Goal: Task Accomplishment & Management: Manage account settings

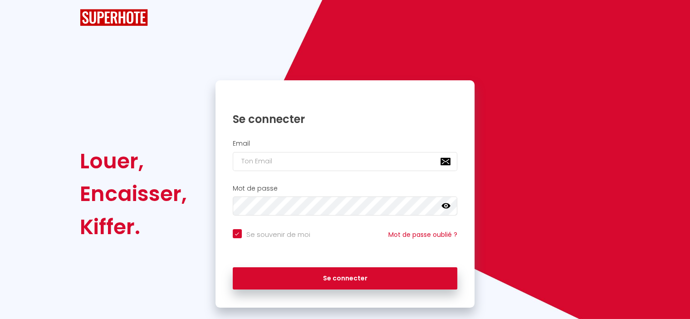
checkbox input "true"
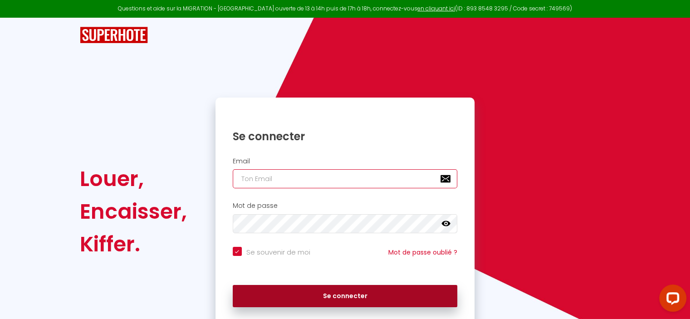
type input "[PERSON_NAME][EMAIL_ADDRESS][PERSON_NAME][DOMAIN_NAME]"
click at [340, 295] on button "Se connecter" at bounding box center [345, 296] width 225 height 23
checkbox input "true"
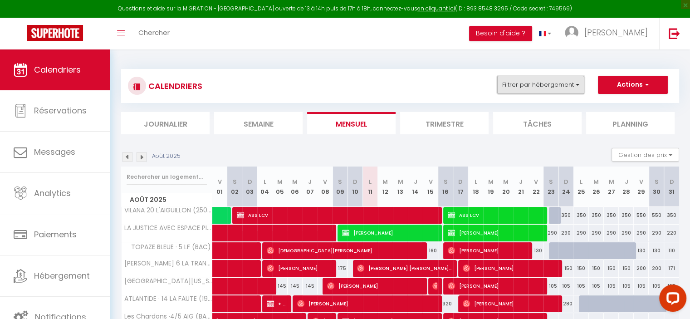
click at [524, 81] on button "Filtrer par hébergement" at bounding box center [540, 85] width 87 height 18
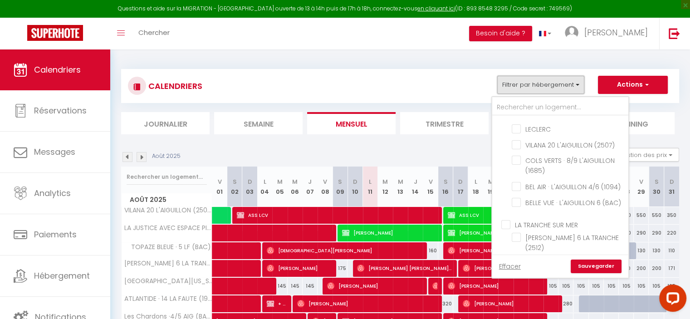
scroll to position [227, 0]
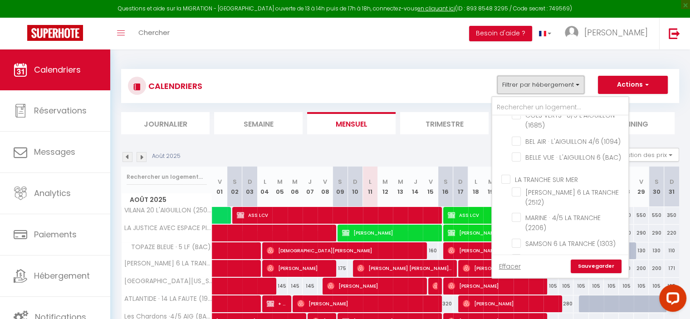
click at [562, 81] on button "Filtrer par hébergement" at bounding box center [540, 85] width 87 height 18
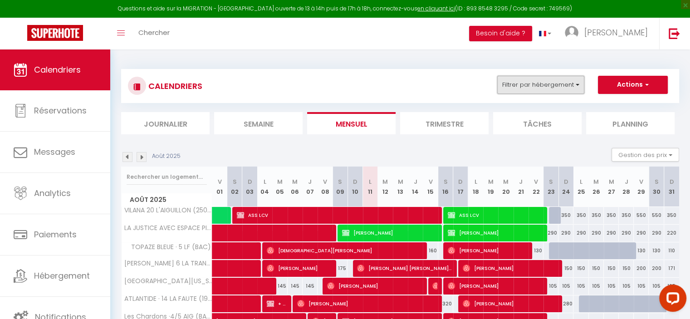
click at [562, 81] on button "Filtrer par hébergement" at bounding box center [540, 85] width 87 height 18
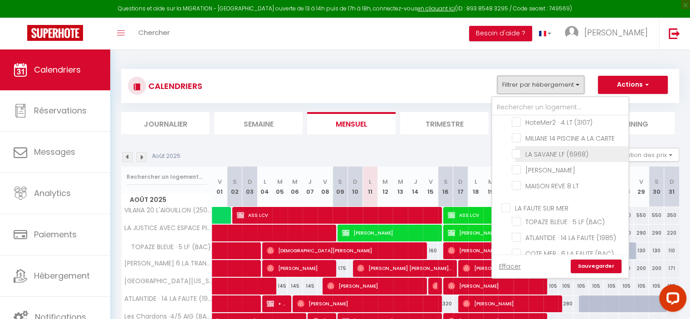
scroll to position [428, 0]
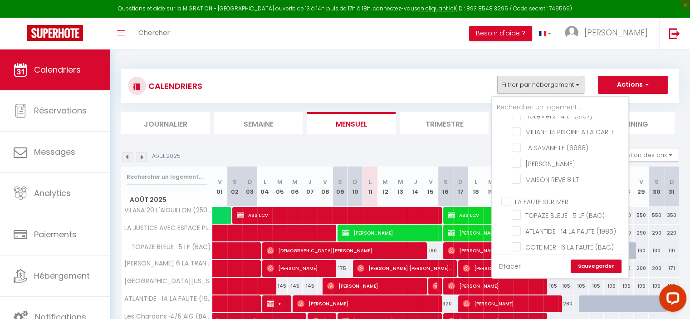
click at [510, 264] on link "Effacer" at bounding box center [510, 266] width 22 height 10
checkbox input "false"
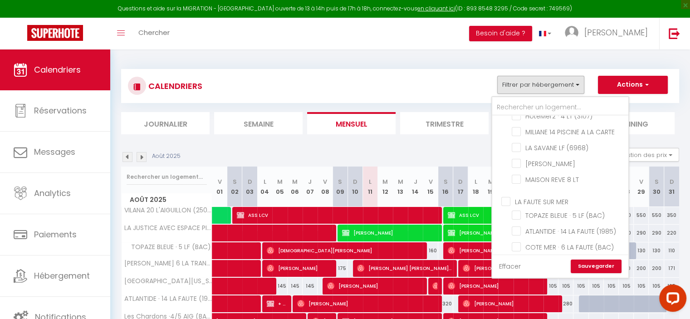
checkbox input "false"
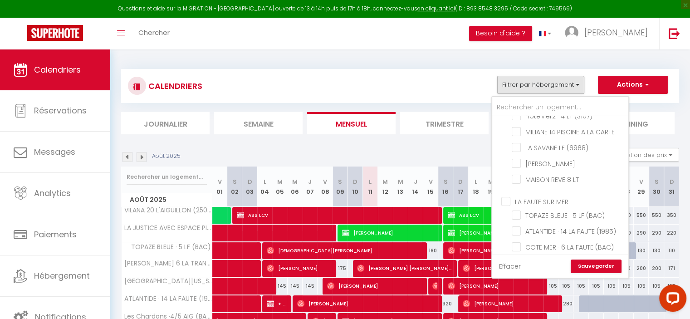
checkbox input "false"
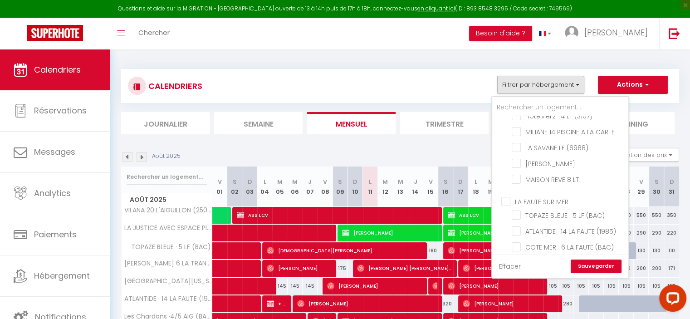
checkbox input "false"
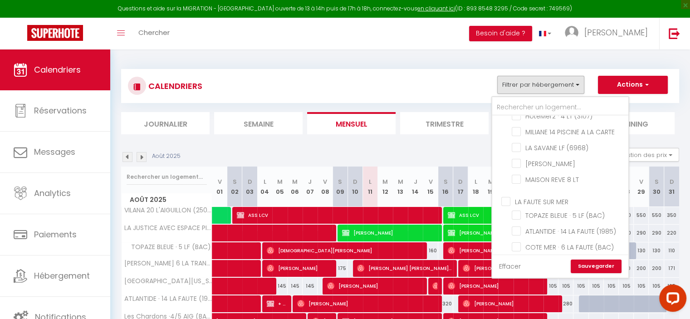
checkbox input "false"
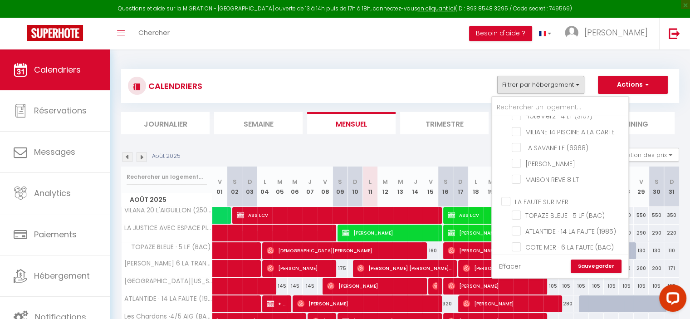
checkbox input "false"
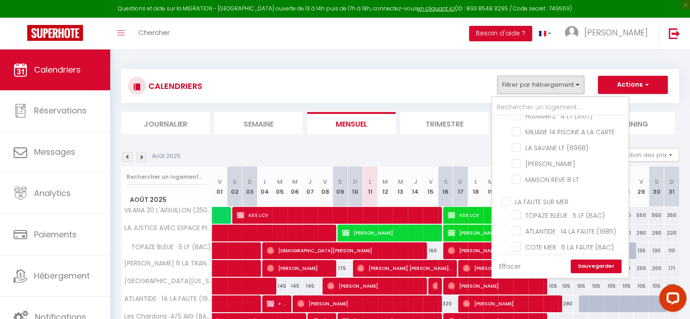
checkbox input "false"
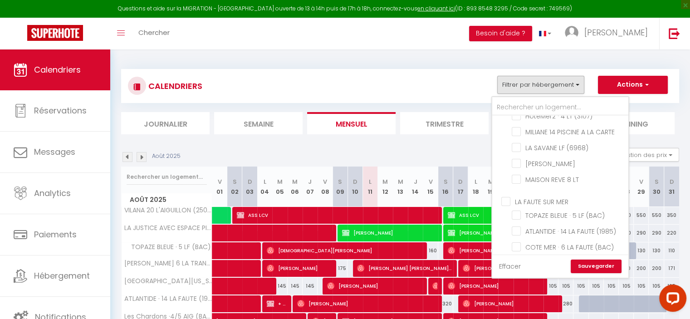
checkbox input "false"
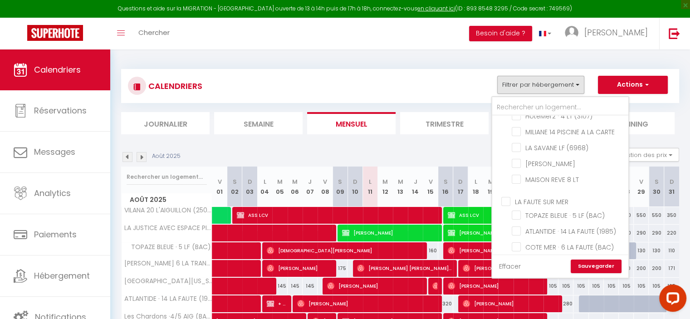
checkbox input "false"
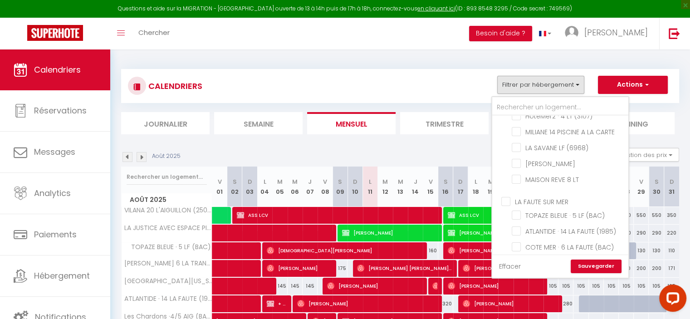
checkbox input "false"
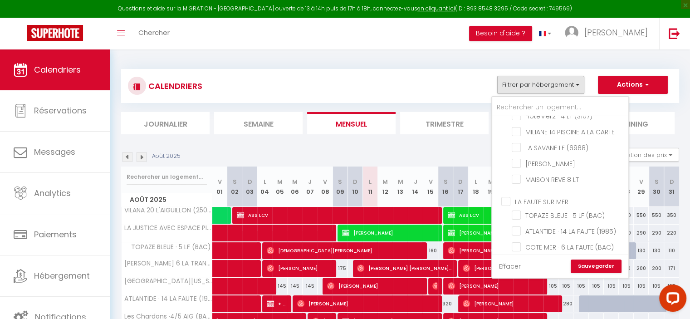
checkbox input "false"
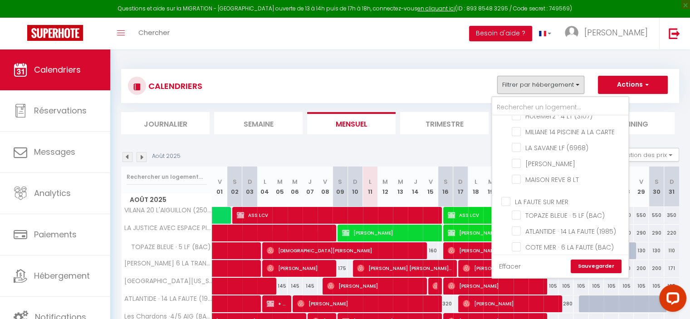
checkbox input "false"
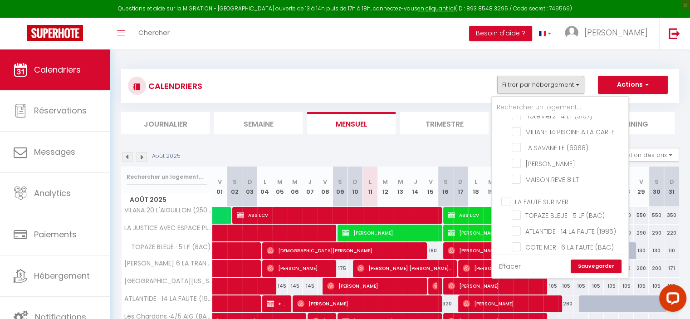
checkbox input "false"
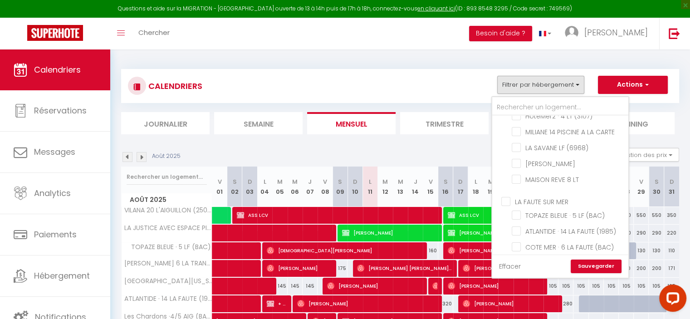
checkbox input "false"
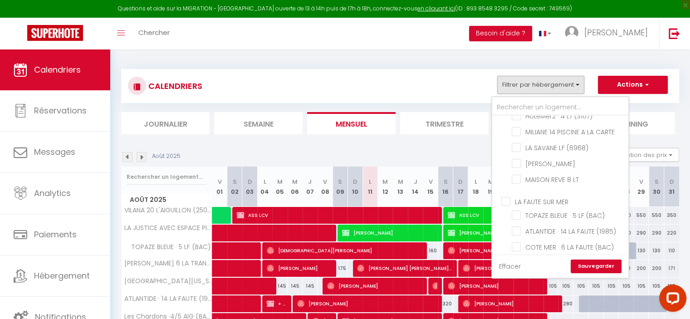
checkbox input "false"
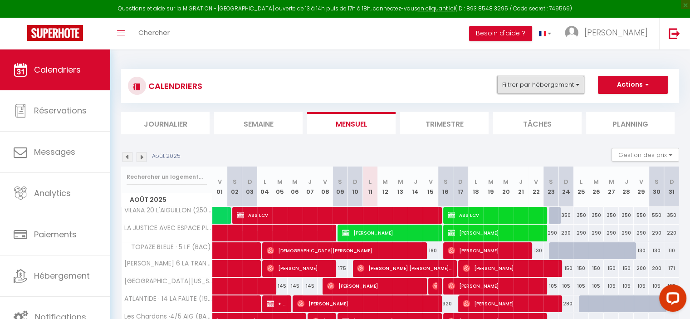
click at [539, 83] on button "Filtrer par hébergement" at bounding box center [540, 85] width 87 height 18
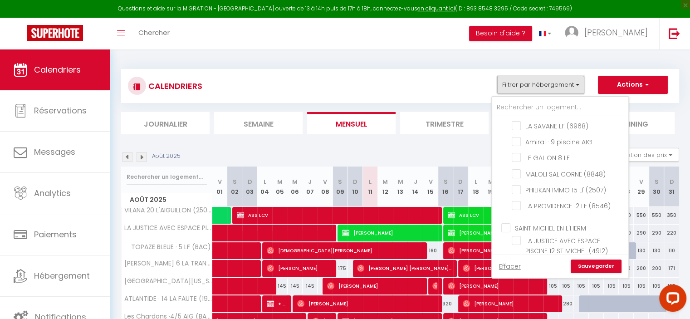
scroll to position [726, 0]
click at [543, 151] on input "Amiral · 9 piscine AIG" at bounding box center [568, 145] width 113 height 9
checkbox input "true"
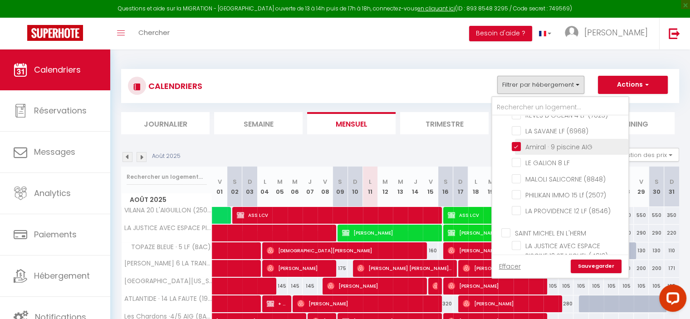
checkbox input "false"
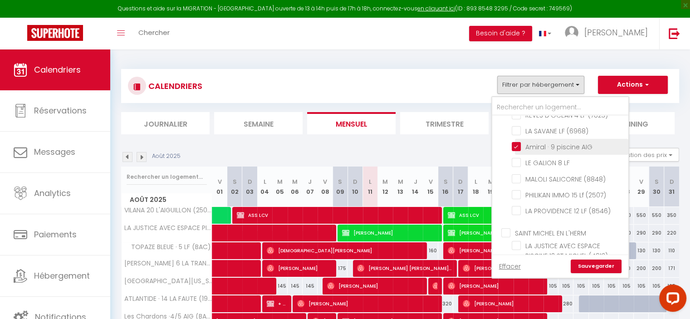
checkbox input "false"
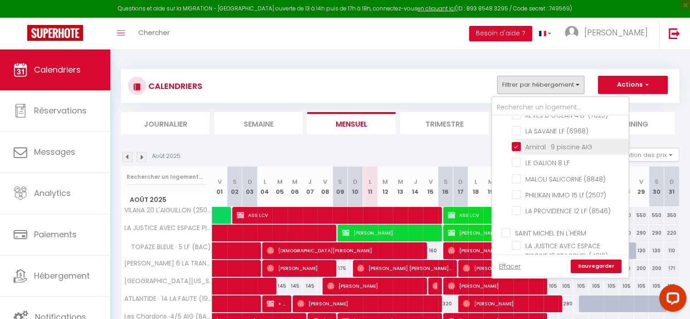
checkbox input "false"
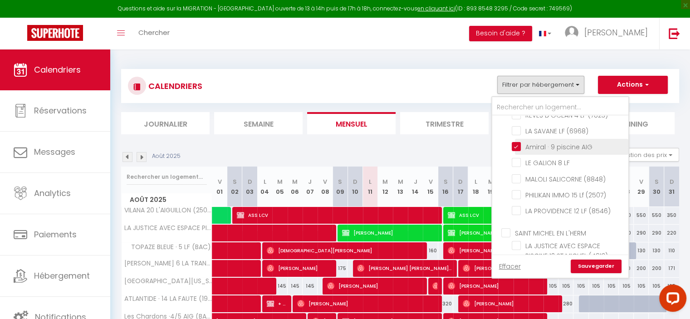
checkbox input "false"
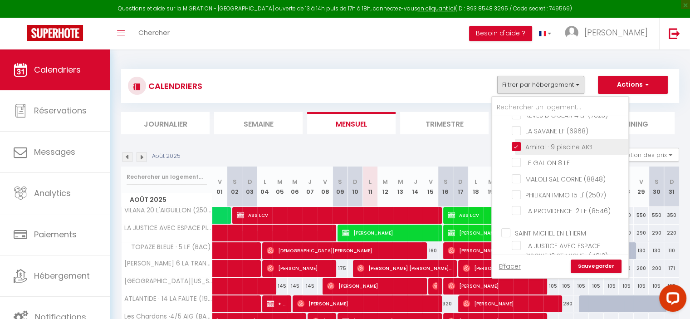
checkbox input "false"
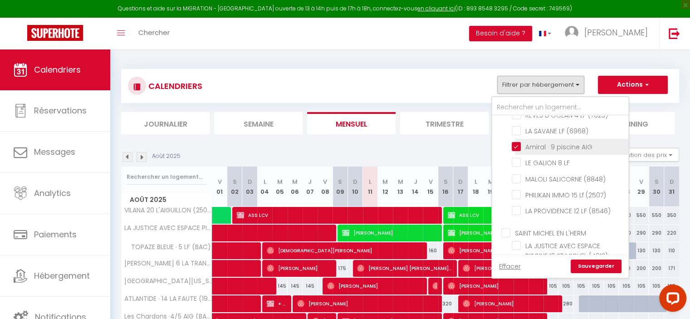
checkbox input "false"
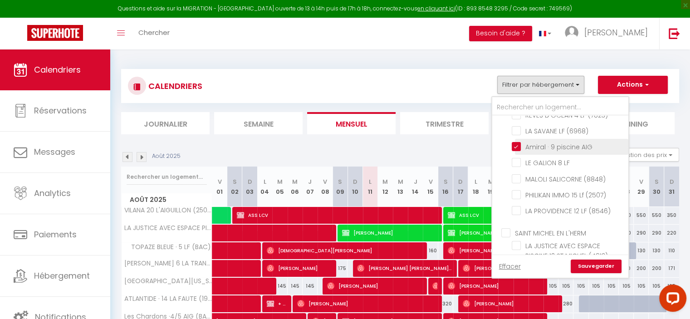
checkbox input "false"
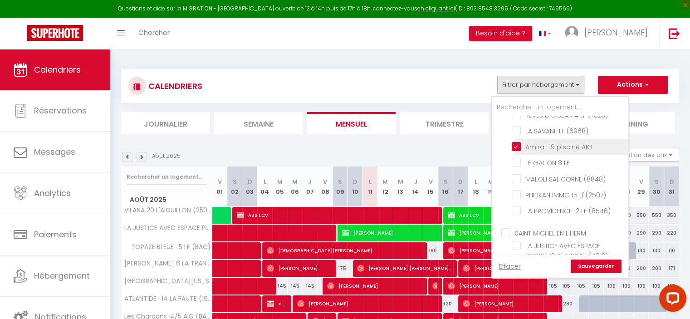
checkbox input "false"
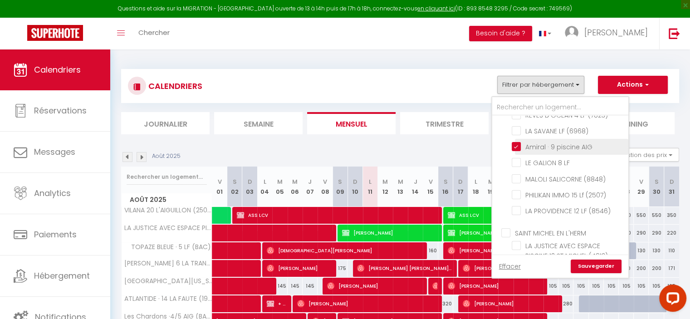
checkbox input "false"
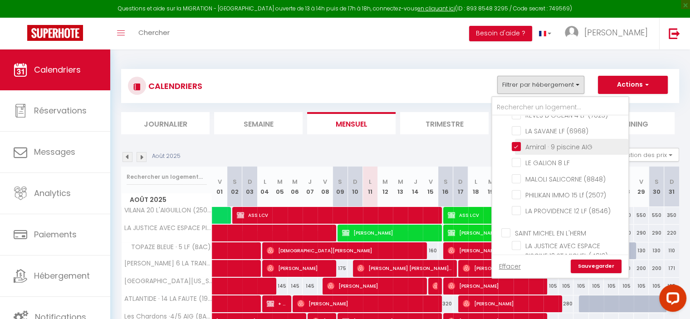
checkbox input "false"
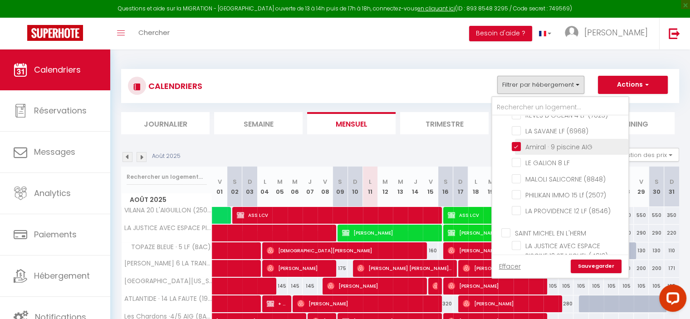
checkbox input "false"
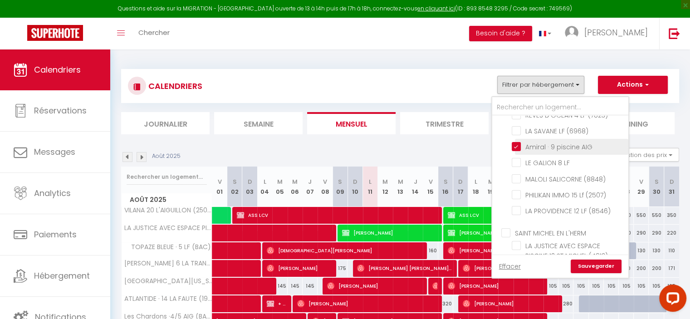
checkbox input "false"
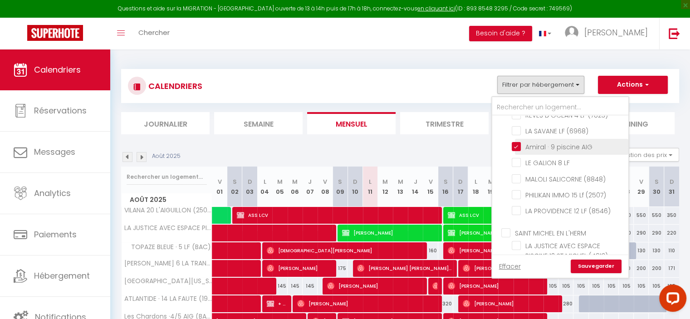
checkbox input "false"
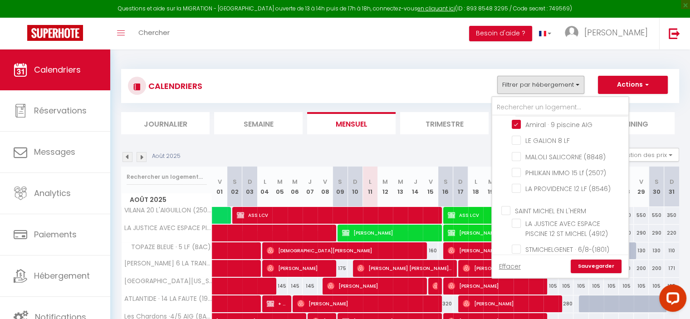
scroll to position [771, 0]
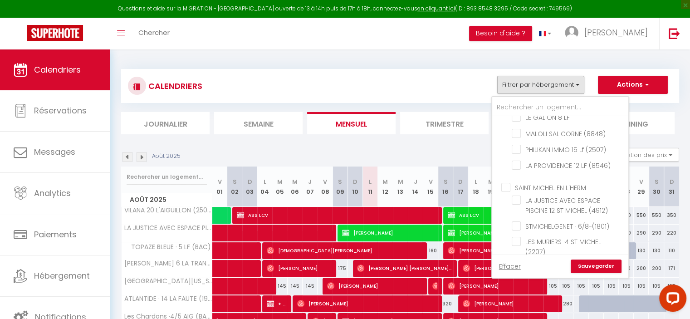
click at [607, 265] on link "Sauvegarder" at bounding box center [596, 266] width 51 height 14
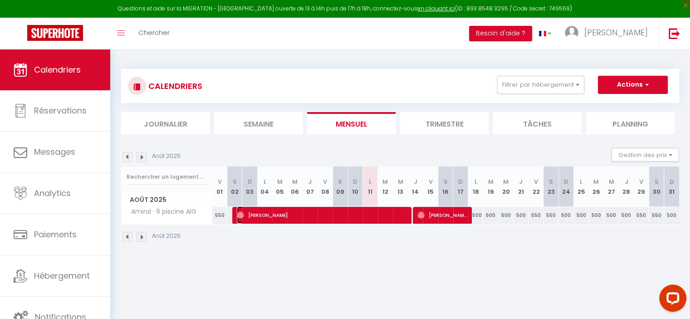
click at [308, 210] on span "[PERSON_NAME]" at bounding box center [322, 214] width 170 height 17
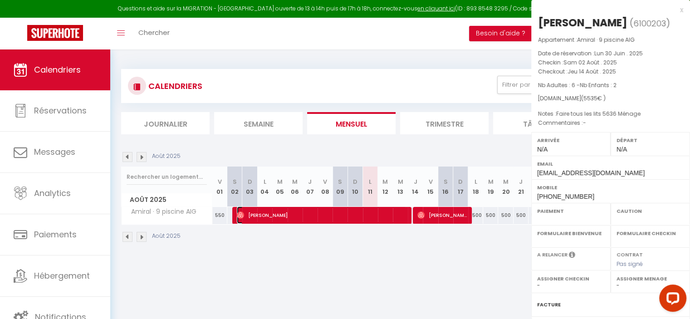
select select "OK"
select select "0"
select select "1"
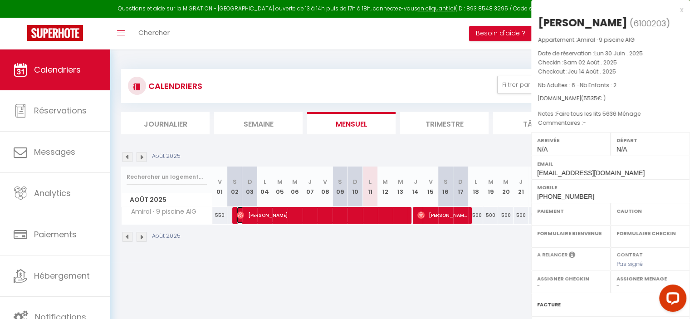
select select
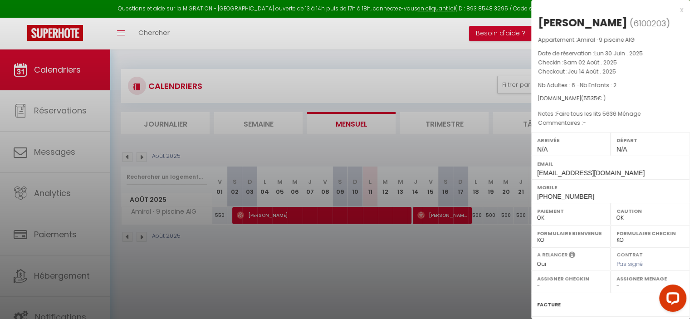
click at [566, 79] on div "Appartement : Amiral · 9 piscine AIG Date de réservation : Lun 30 Juin . 2025 C…" at bounding box center [610, 81] width 159 height 93
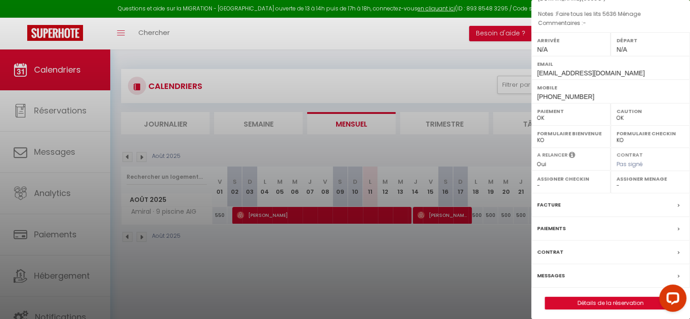
scroll to position [102, 0]
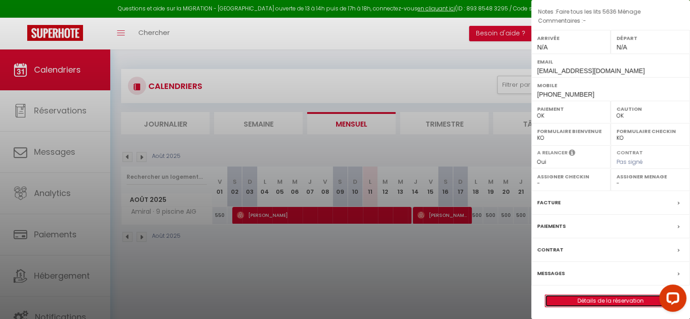
click at [597, 296] on link "Détails de la réservation" at bounding box center [610, 301] width 131 height 12
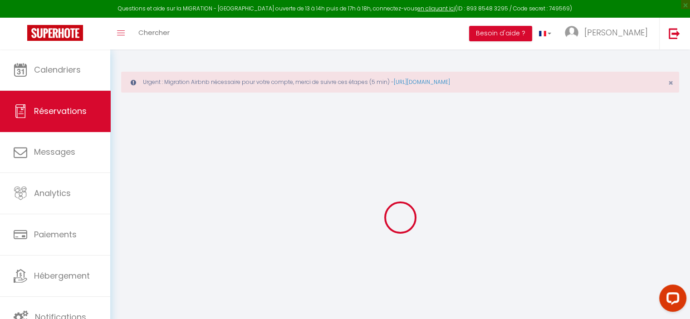
type input "[PERSON_NAME]"
type input "Jean"
type input "[EMAIL_ADDRESS][DOMAIN_NAME]"
type input "[PHONE_NUMBER]"
select select
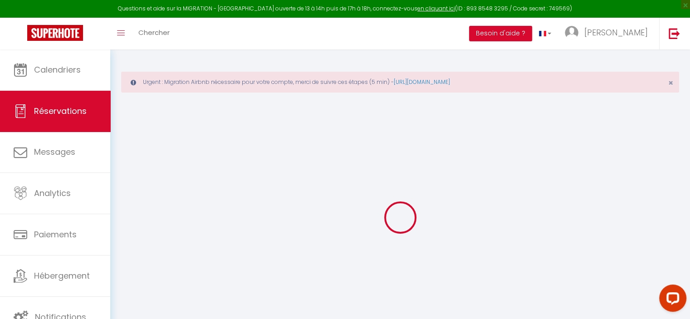
type input "199.26"
select select "71877"
select select "1"
select select
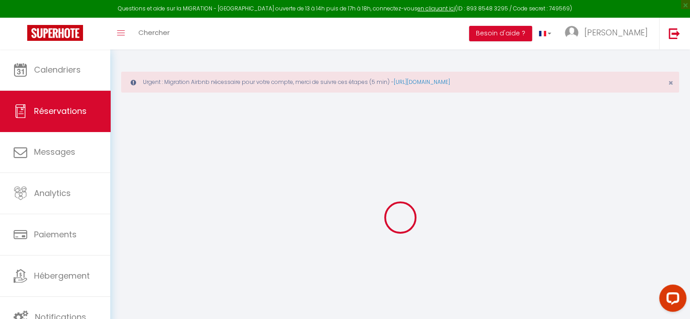
type input "6"
type input "2"
select select "12"
select select
type input "5535"
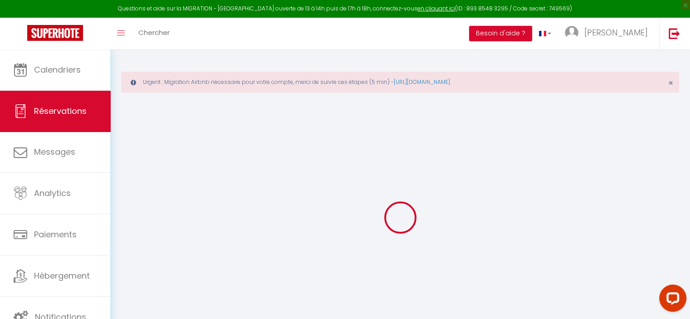
checkbox input "false"
type input "0"
select select "1"
type input "0"
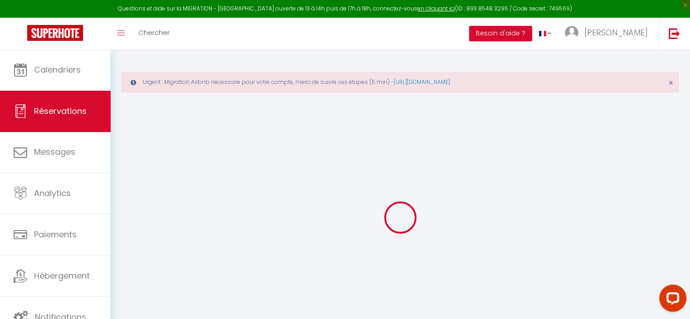
type input "0"
select select
select select "15"
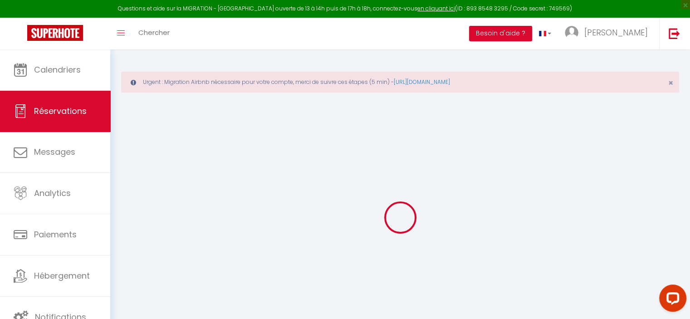
checkbox input "false"
select select
checkbox input "false"
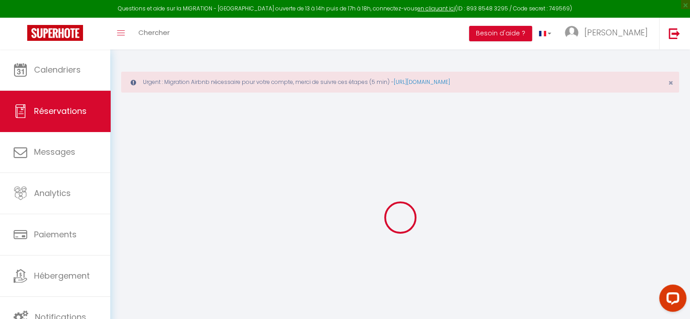
select select
checkbox input "false"
select select
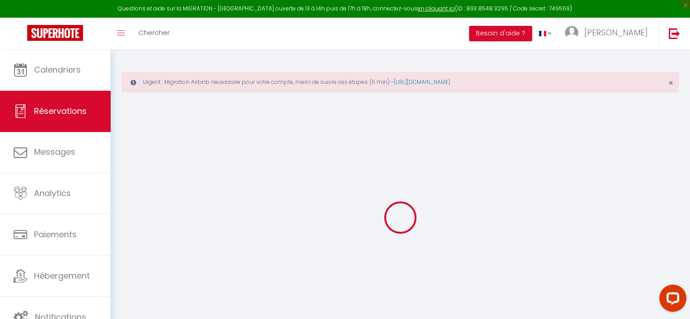
select select
checkbox input "false"
type textarea "Faire tous les lits 5636 Ménage"
select select
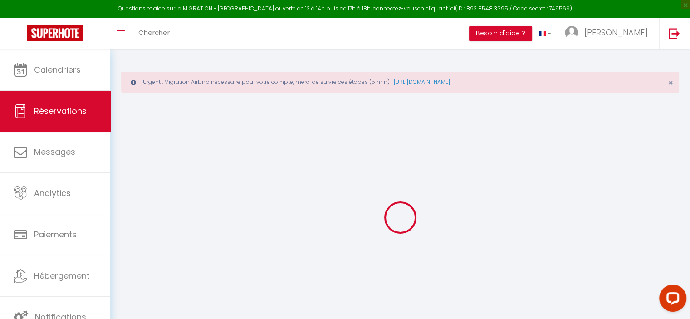
select select
checkbox input "false"
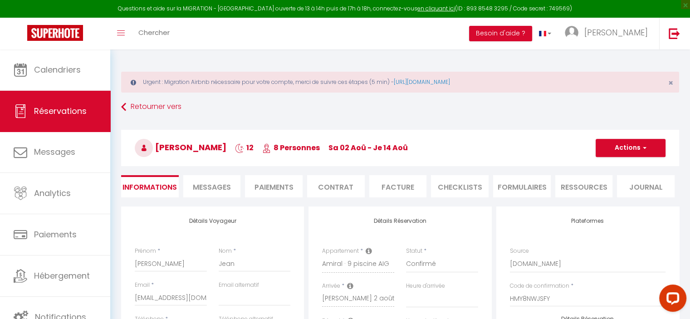
select select
checkbox input "false"
select select
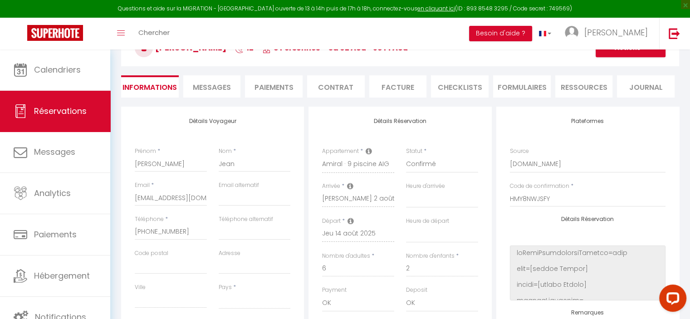
scroll to position [91, 0]
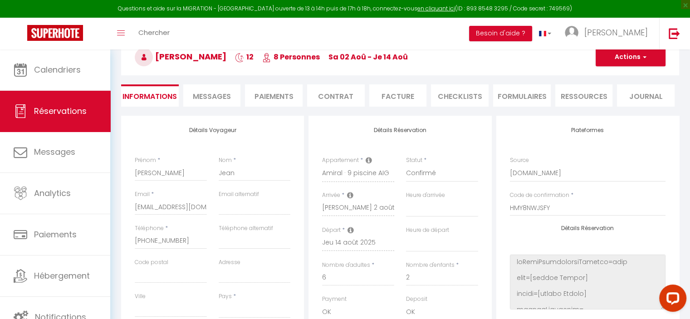
drag, startPoint x: 134, startPoint y: 206, endPoint x: 161, endPoint y: 206, distance: 27.2
click at [161, 206] on div "Email * [EMAIL_ADDRESS][DOMAIN_NAME]" at bounding box center [171, 207] width 84 height 34
drag, startPoint x: 135, startPoint y: 205, endPoint x: 224, endPoint y: 208, distance: 88.9
click at [224, 208] on div "Email * [EMAIL_ADDRESS][DOMAIN_NAME] Email alternatif" at bounding box center [213, 207] width 168 height 34
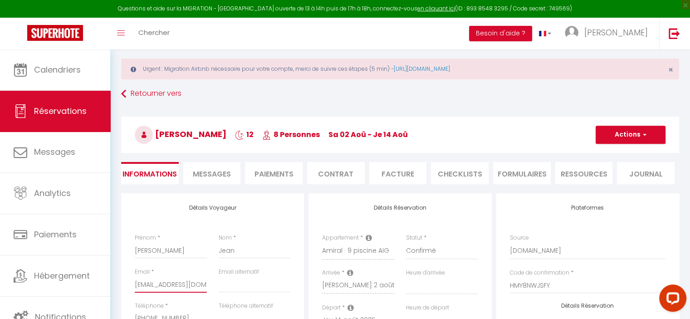
scroll to position [0, 0]
